Goal: Transaction & Acquisition: Purchase product/service

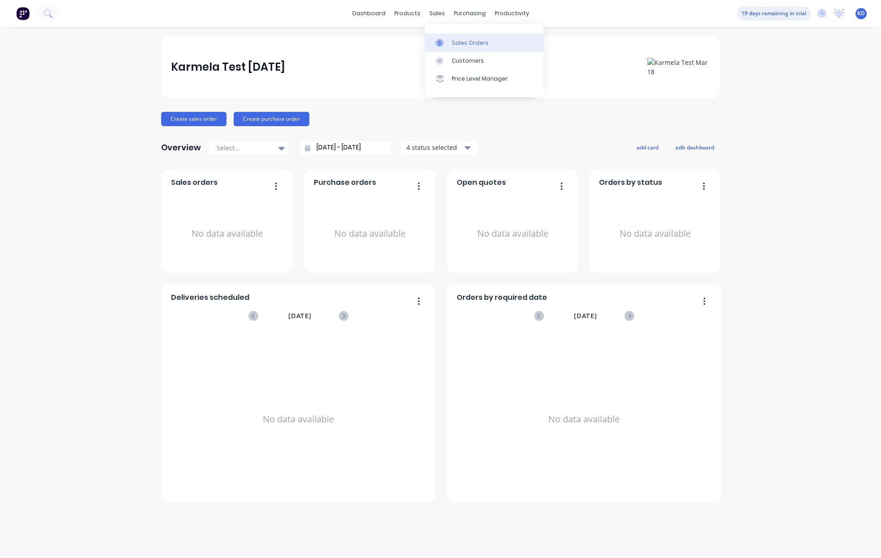
click at [449, 43] on link "Sales Orders" at bounding box center [484, 43] width 119 height 18
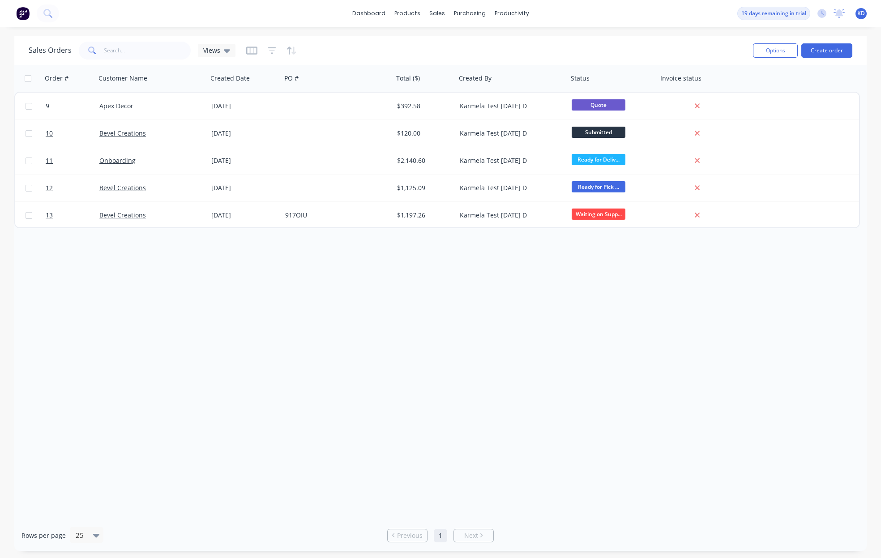
click at [861, 11] on span "KD" at bounding box center [861, 13] width 8 height 8
click at [655, 306] on div "Order # Customer Name Created Date PO # Total ($) Created By Status Invoice sta…" at bounding box center [440, 292] width 852 height 455
click at [820, 50] on button "Create order" at bounding box center [826, 50] width 51 height 14
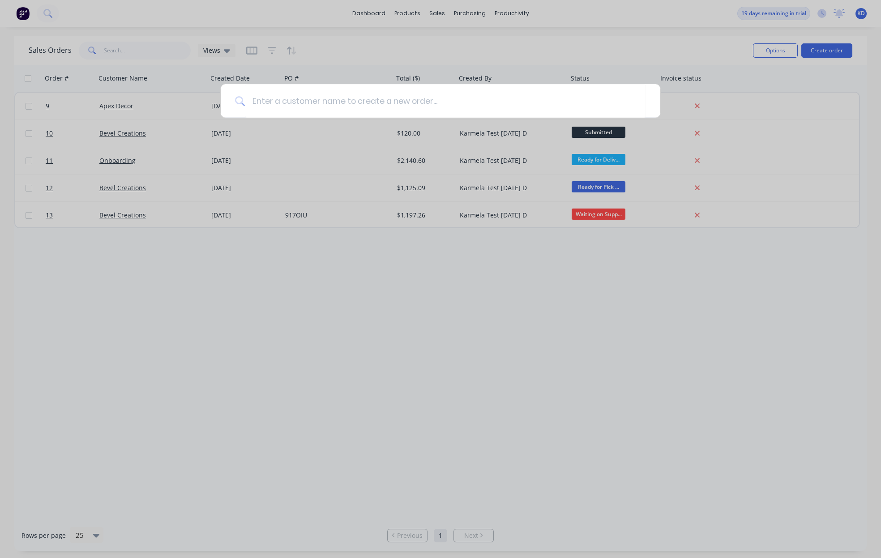
click at [251, 301] on div at bounding box center [440, 279] width 881 height 558
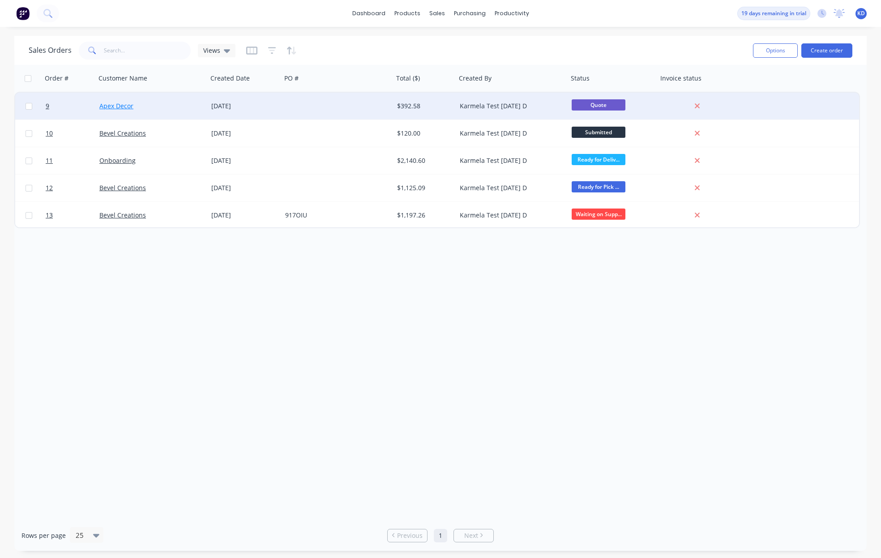
click at [115, 107] on link "Apex Decor" at bounding box center [116, 106] width 34 height 9
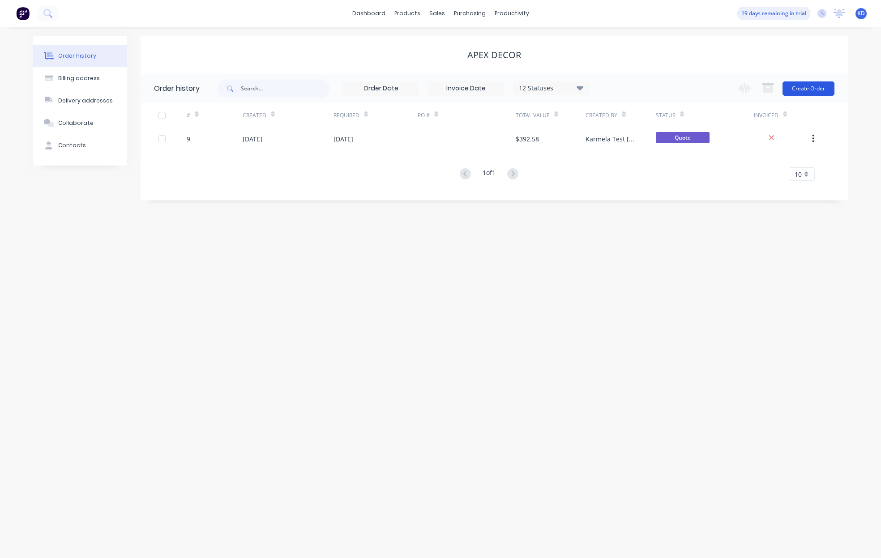
click at [802, 86] on button "Create Order" at bounding box center [809, 88] width 52 height 14
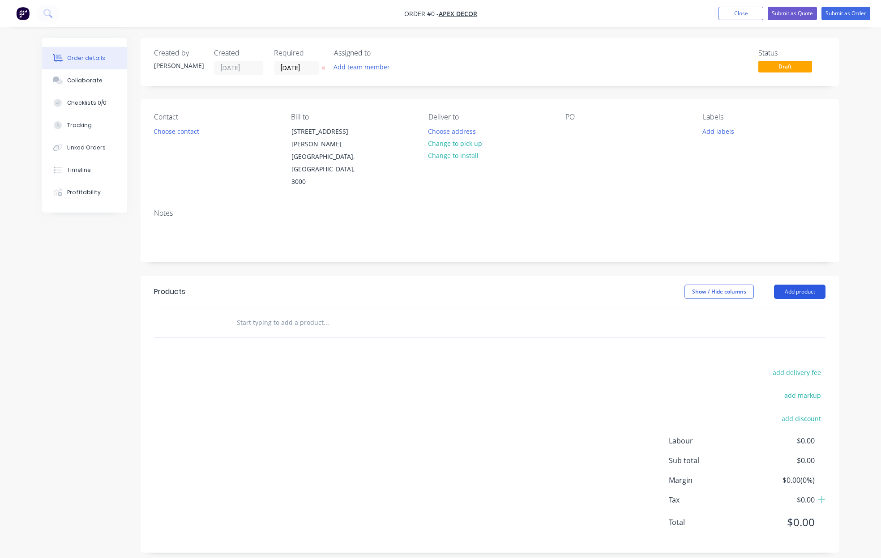
click at [803, 285] on button "Add product" at bounding box center [799, 292] width 51 height 14
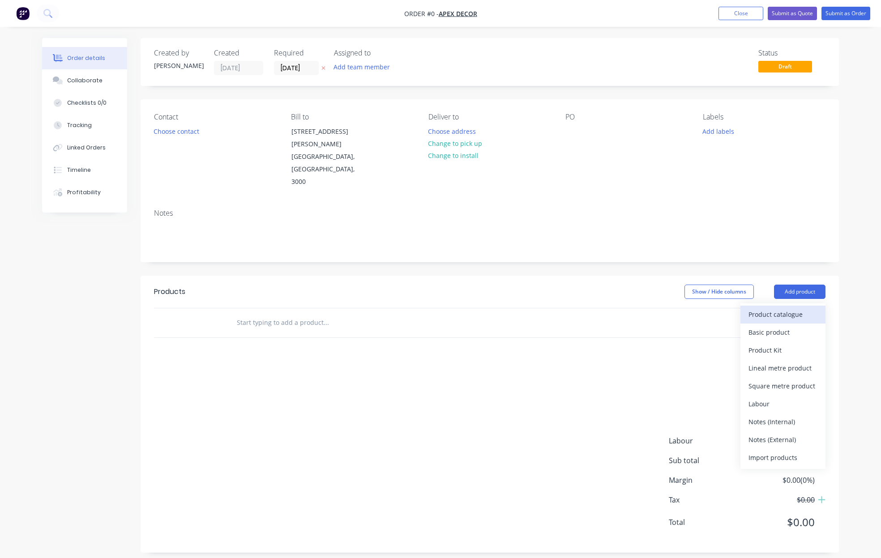
click at [800, 308] on div "Product catalogue" at bounding box center [783, 314] width 69 height 13
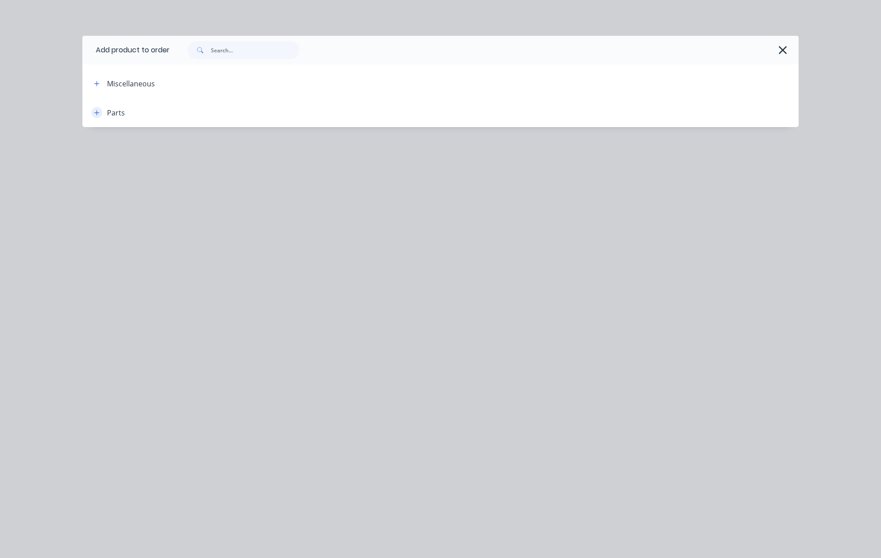
click at [94, 110] on icon "button" at bounding box center [96, 113] width 5 height 6
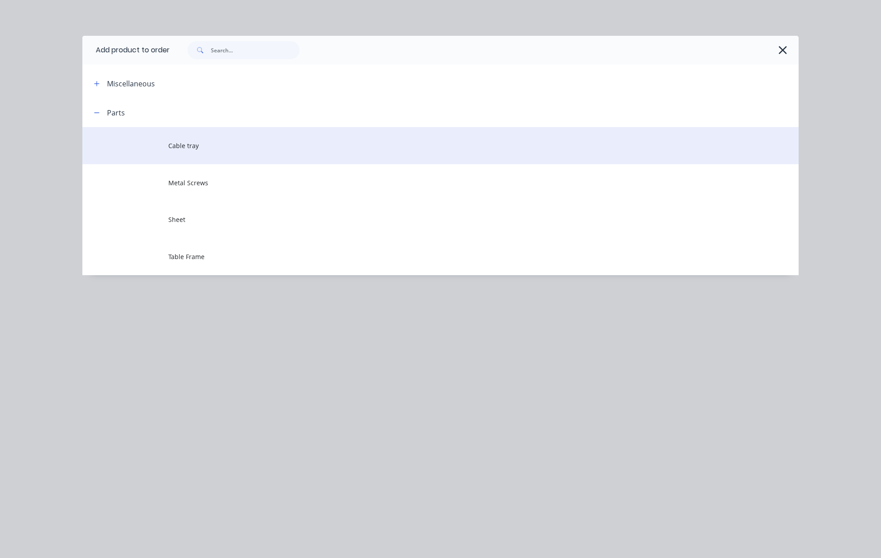
click at [162, 147] on td at bounding box center [125, 145] width 86 height 37
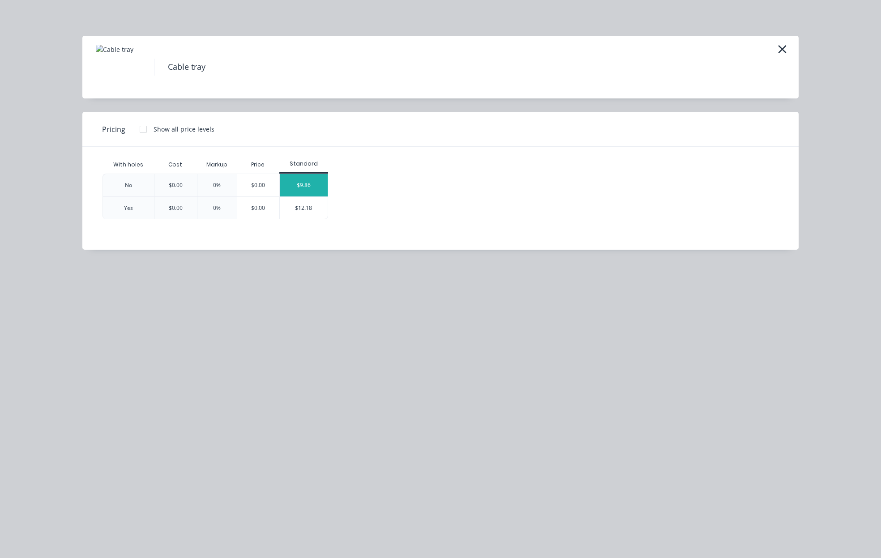
click at [293, 174] on div "$9.86" at bounding box center [304, 185] width 48 height 22
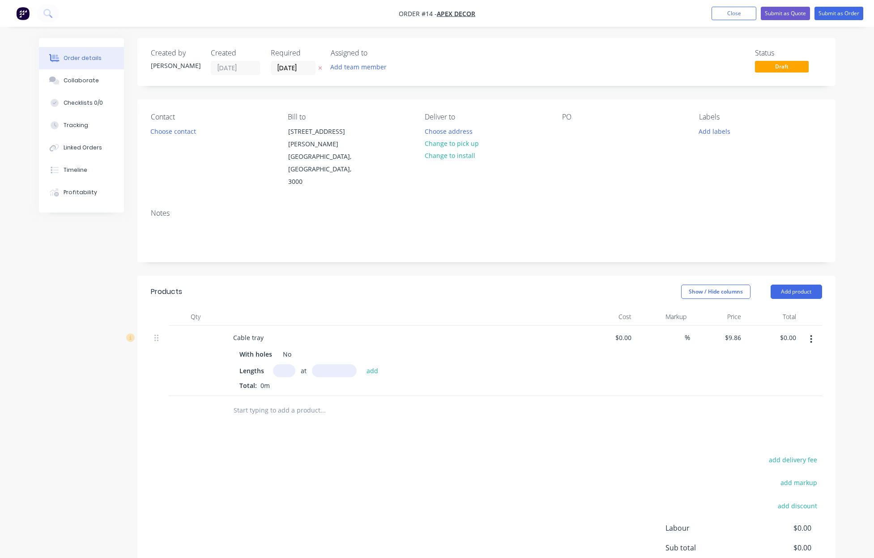
click at [291, 364] on input "text" at bounding box center [284, 370] width 22 height 13
type input "4"
type input "1000"
click at [362, 364] on button "add" at bounding box center [372, 370] width 21 height 12
type input "$39.44"
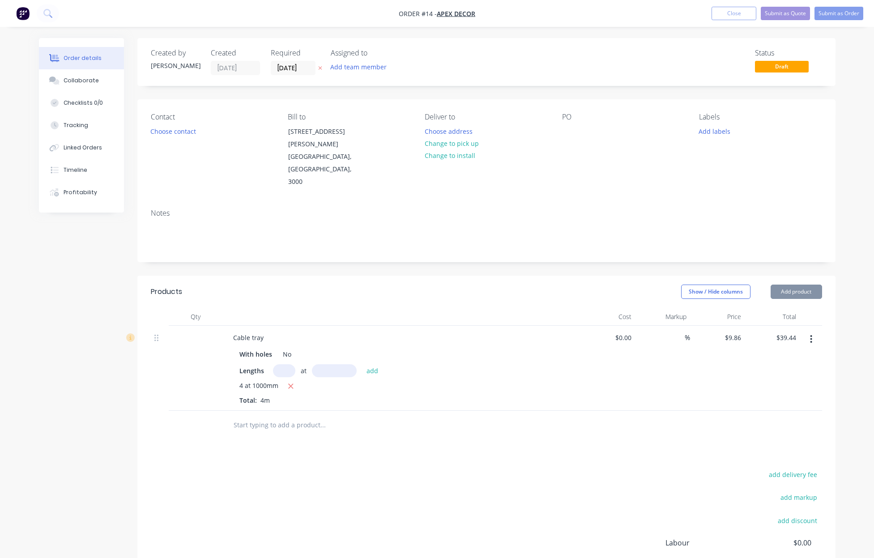
click at [485, 469] on div "add delivery fee add markup add discount Labour $0.00 Sub total $39.44 Margin $…" at bounding box center [487, 555] width 672 height 173
click at [820, 9] on button "Submit as Order" at bounding box center [839, 13] width 49 height 13
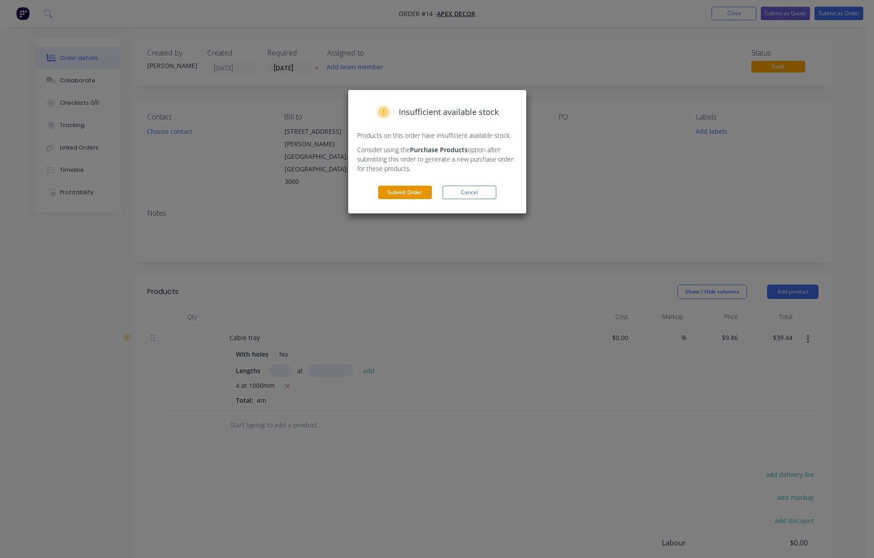
click at [406, 190] on button "Submit Order" at bounding box center [405, 192] width 54 height 13
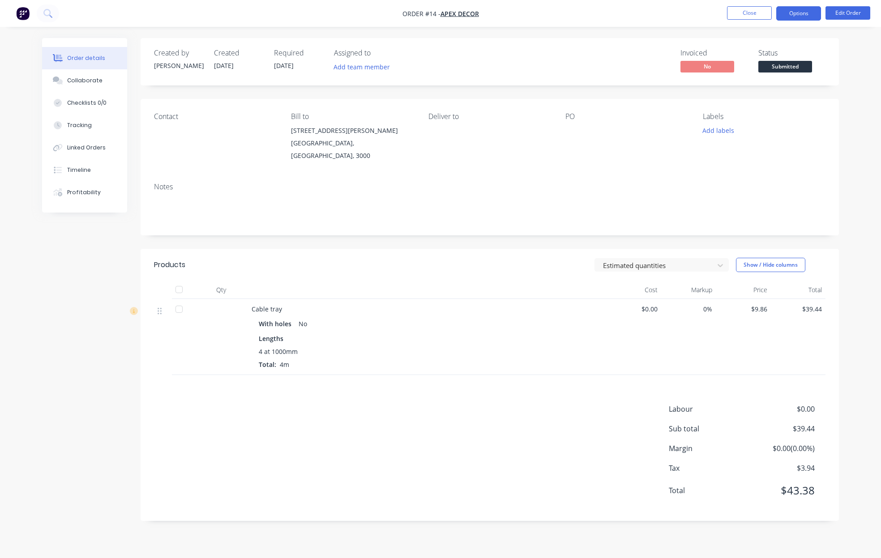
click at [802, 16] on button "Options" at bounding box center [798, 13] width 45 height 14
click at [754, 12] on button "Close" at bounding box center [749, 12] width 45 height 13
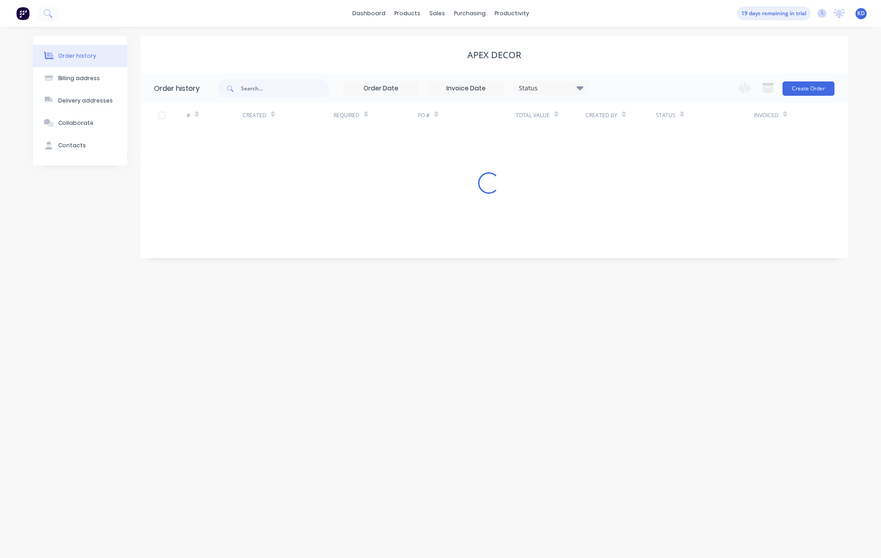
click at [863, 13] on span "KD" at bounding box center [861, 13] width 8 height 8
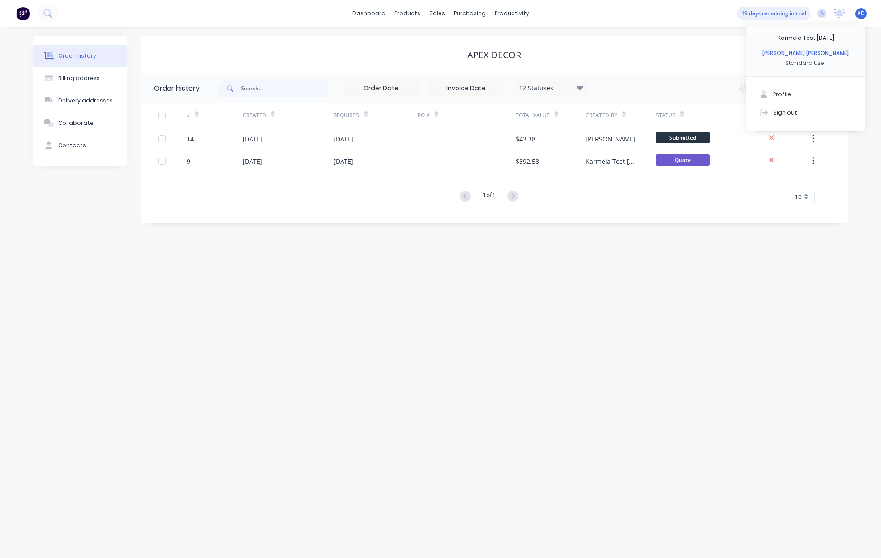
click at [784, 124] on div "Profile Sign out" at bounding box center [805, 104] width 119 height 54
click at [787, 111] on div "Sign out" at bounding box center [785, 112] width 24 height 8
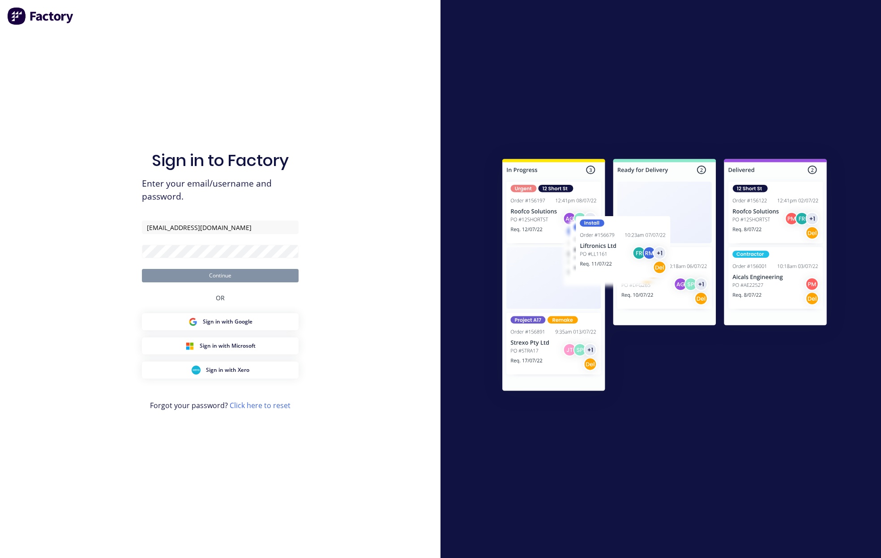
type input "[EMAIL_ADDRESS][DOMAIN_NAME]"
click at [142, 269] on button "Continue" at bounding box center [220, 275] width 157 height 13
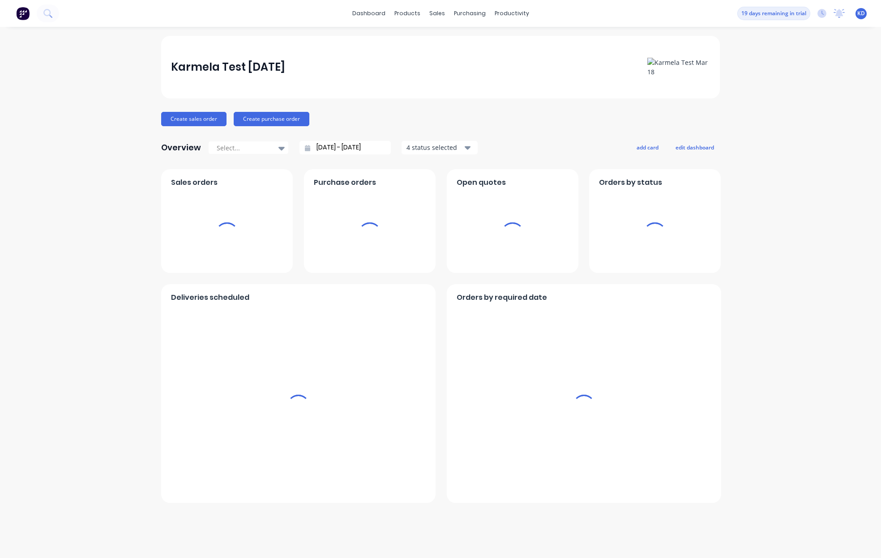
click at [64, 278] on div "Karmela Test Mar 18 Create sales order Create purchase order Overview Select...…" at bounding box center [440, 292] width 881 height 513
click at [786, 142] on div "Karmela Test Mar 18 Create sales order Create purchase order Overview Select...…" at bounding box center [440, 292] width 881 height 513
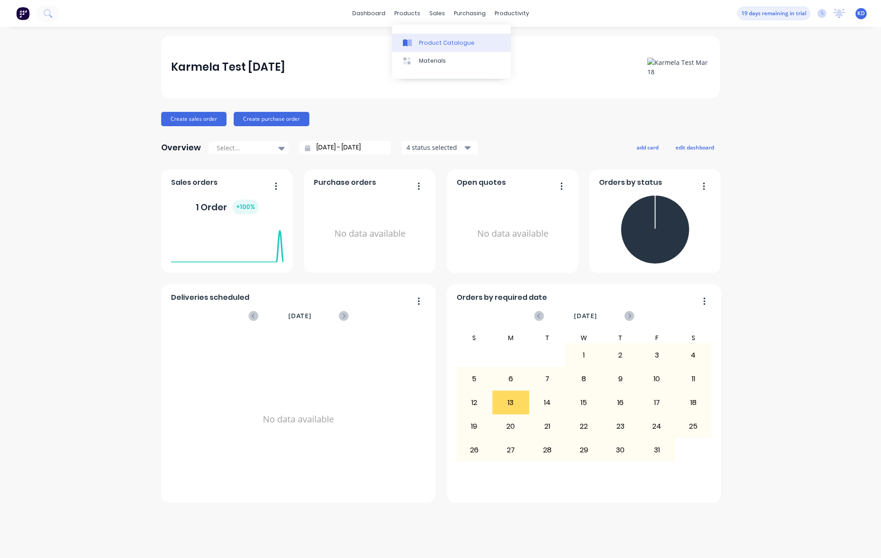
click at [429, 45] on div "Product Catalogue" at bounding box center [447, 43] width 56 height 8
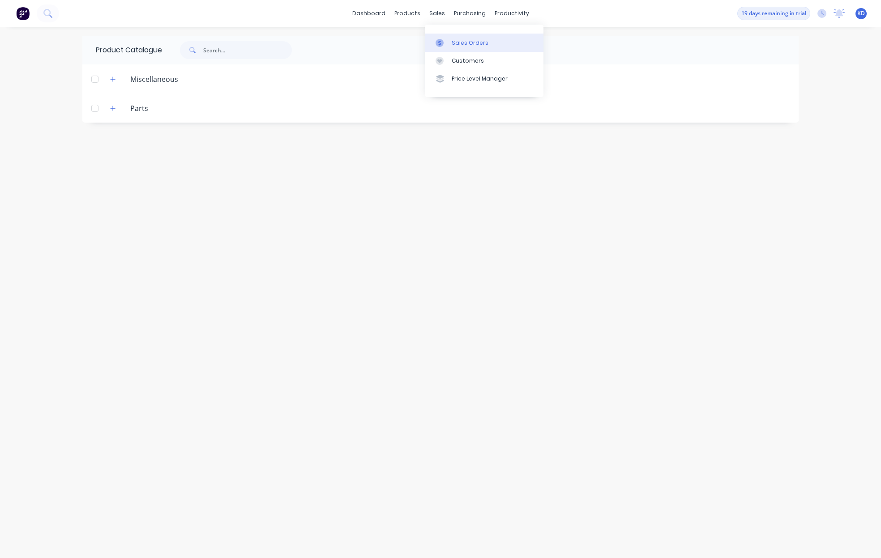
click at [461, 49] on link "Sales Orders" at bounding box center [484, 43] width 119 height 18
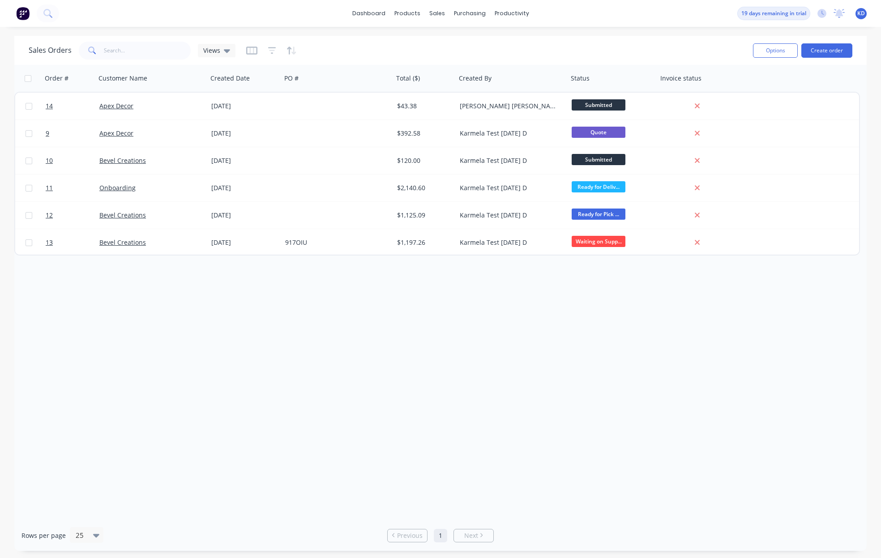
click at [348, 341] on div "Order # Customer Name Created Date PO # Total ($) Created By Status Invoice sta…" at bounding box center [440, 292] width 852 height 455
click at [261, 383] on div "Order # Customer Name Created Date PO # Total ($) Created By Status Invoice sta…" at bounding box center [440, 292] width 852 height 455
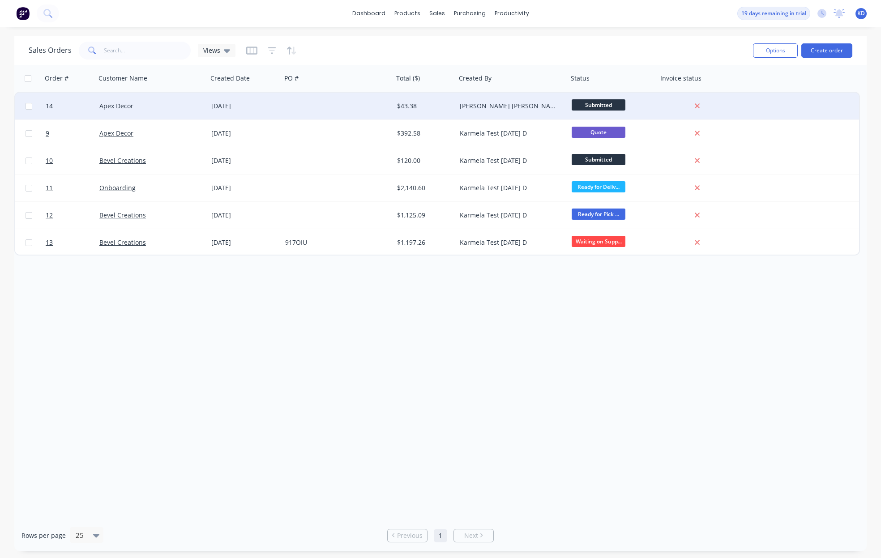
click at [297, 104] on div at bounding box center [338, 106] width 112 height 27
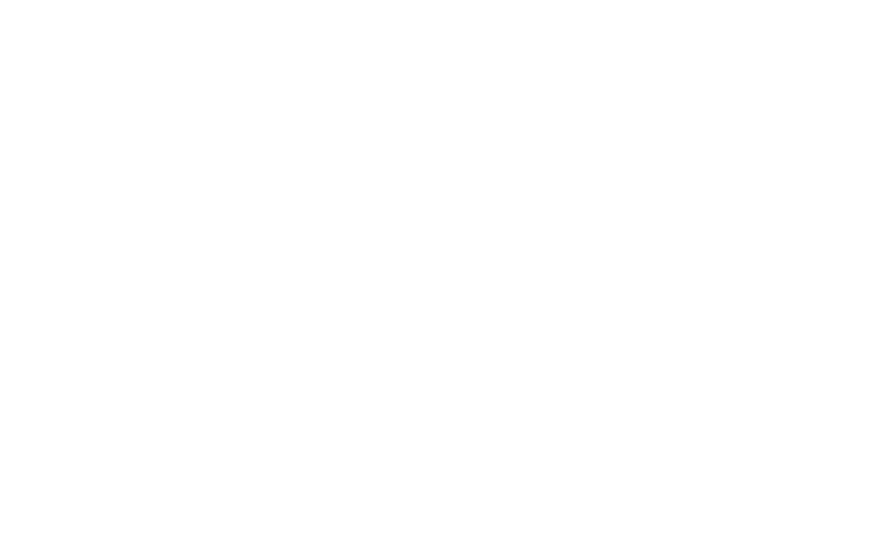
click at [861, 0] on html at bounding box center [440, 0] width 881 height 0
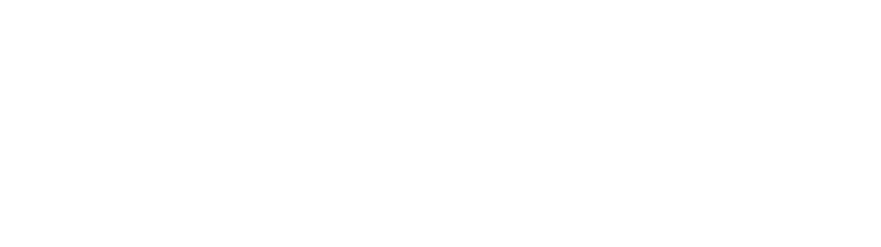
click at [178, 0] on html at bounding box center [440, 0] width 881 height 0
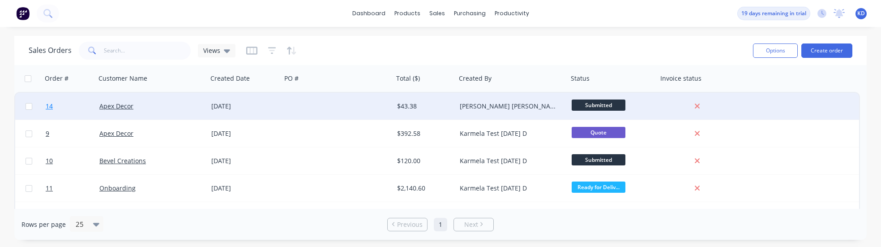
click at [73, 111] on link "14" at bounding box center [73, 106] width 54 height 27
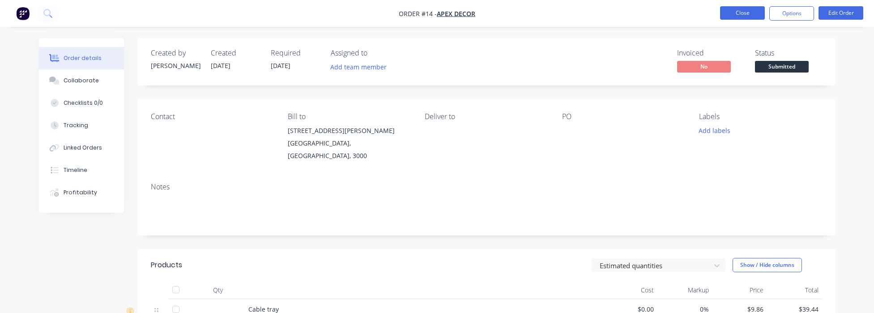
click at [740, 6] on button "Close" at bounding box center [742, 12] width 45 height 13
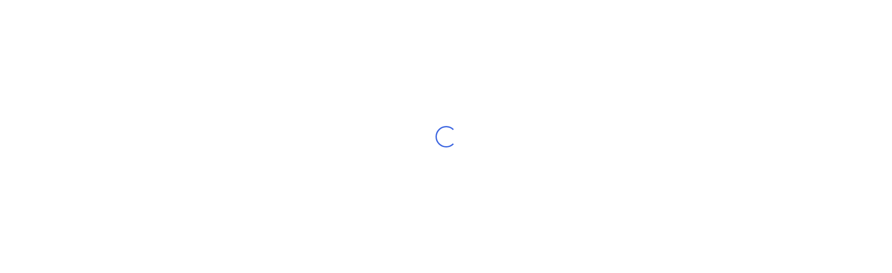
click at [851, 68] on div "Loading..." at bounding box center [446, 136] width 892 height 273
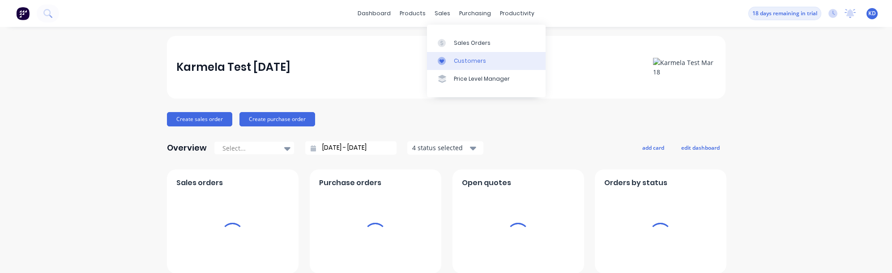
click at [461, 42] on div "Sales Orders" at bounding box center [472, 43] width 37 height 8
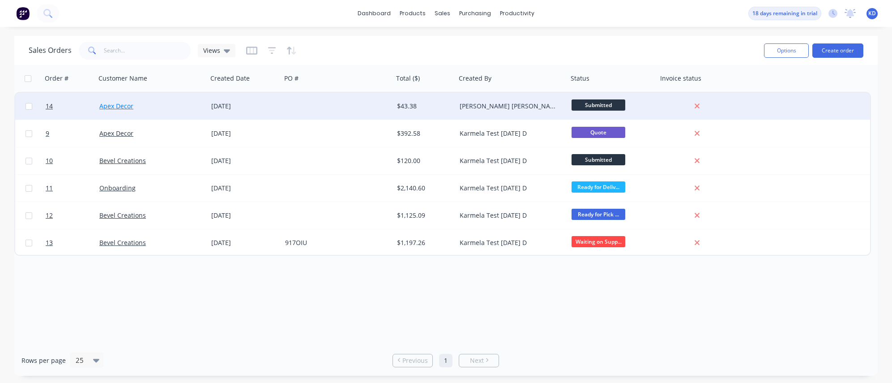
click at [117, 104] on link "Apex Decor" at bounding box center [116, 106] width 34 height 9
click at [365, 112] on div at bounding box center [338, 106] width 112 height 27
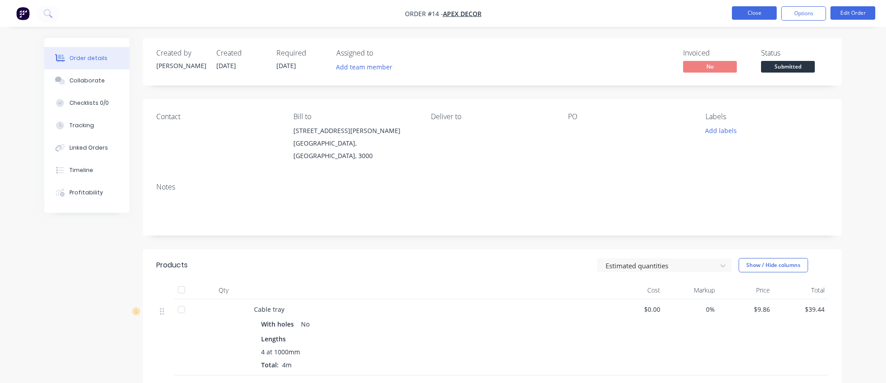
click at [748, 13] on button "Close" at bounding box center [754, 12] width 45 height 13
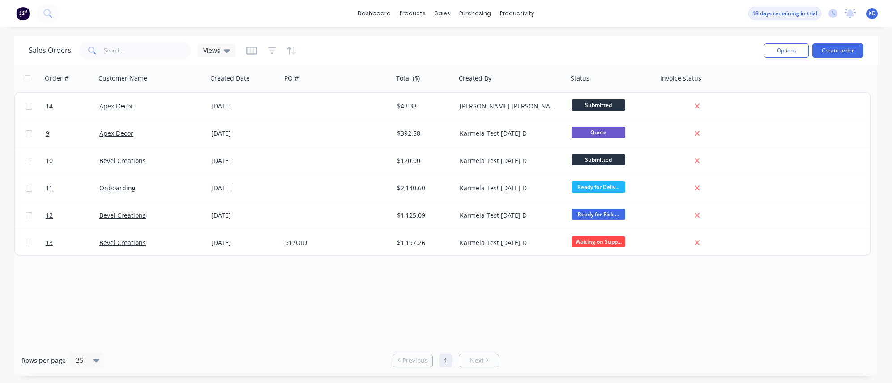
click at [482, 272] on div "Order # Customer Name Created Date PO # Total ($) Created By Status Invoice sta…" at bounding box center [446, 205] width 864 height 280
